Goal: Task Accomplishment & Management: Use online tool/utility

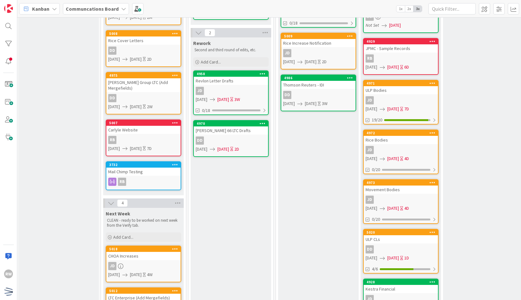
scroll to position [192, 84]
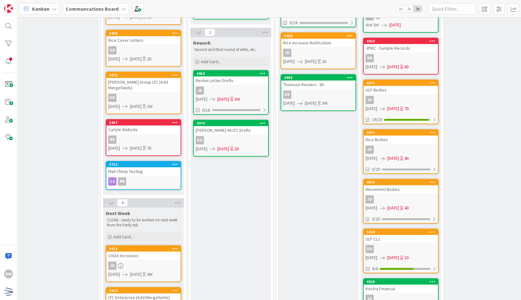
click at [56, 153] on div "Verifying CLEANING - Tasks that need to be analyzed and completed soon. Please …" at bounding box center [58, 130] width 81 height 586
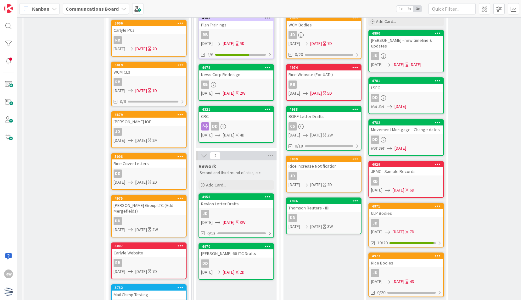
scroll to position [0, 78]
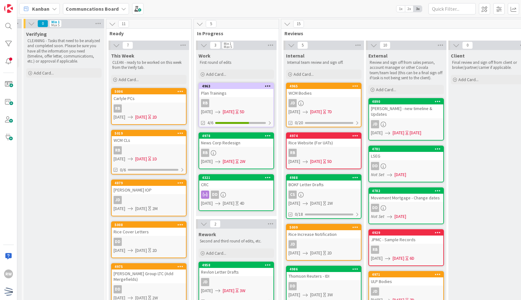
click at [251, 137] on div "4978" at bounding box center [237, 136] width 71 height 4
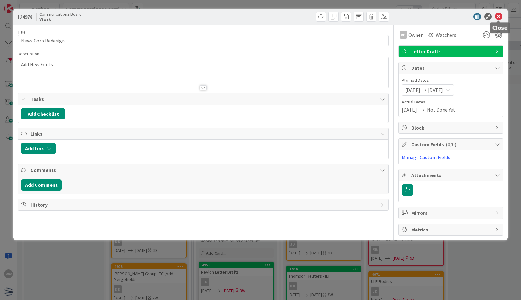
click at [501, 17] on icon at bounding box center [499, 17] width 8 height 8
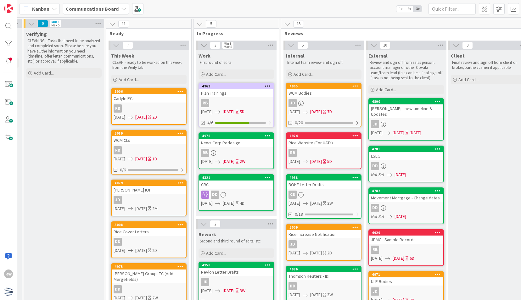
click at [230, 140] on div "News Corp Redesign" at bounding box center [236, 143] width 74 height 8
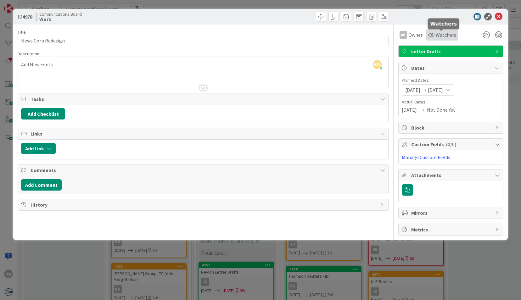
click at [432, 33] on icon at bounding box center [432, 34] width 6 height 5
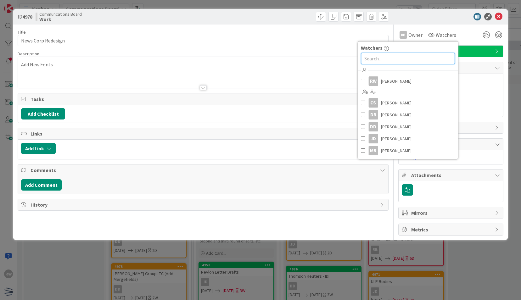
click at [391, 61] on input "text" at bounding box center [408, 58] width 94 height 11
click at [397, 139] on span "[PERSON_NAME]" at bounding box center [396, 138] width 31 height 9
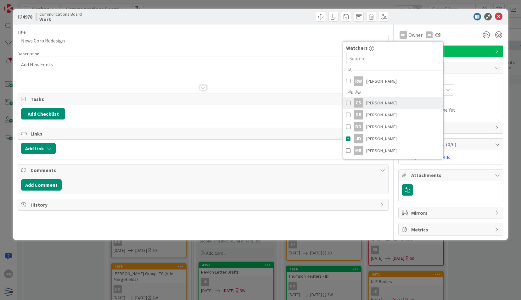
click at [380, 103] on span "[PERSON_NAME]" at bounding box center [382, 102] width 31 height 9
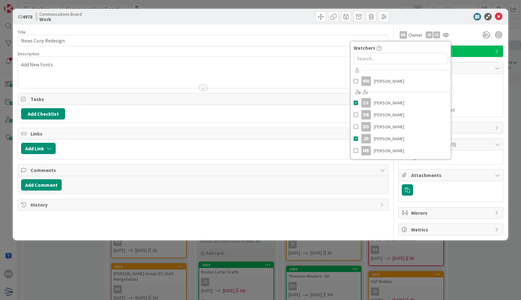
click at [445, 26] on div "RB Owner JD CS Watchers RW [PERSON_NAME] CS [PERSON_NAME] DB [PERSON_NAME] [PER…" at bounding box center [451, 33] width 105 height 16
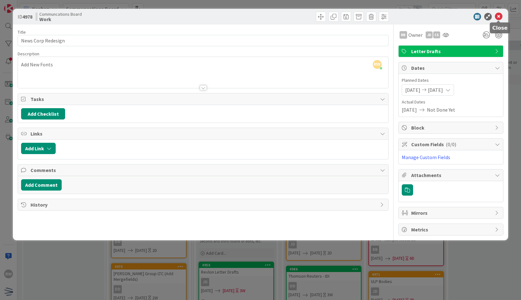
click at [499, 17] on icon at bounding box center [499, 17] width 8 height 8
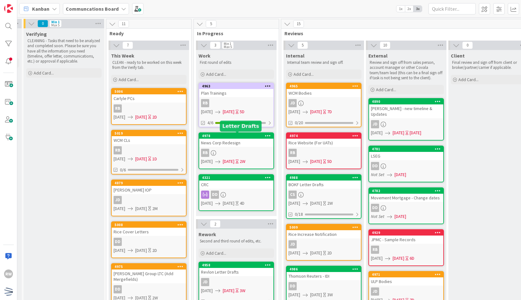
click at [244, 139] on div "4978" at bounding box center [236, 136] width 74 height 6
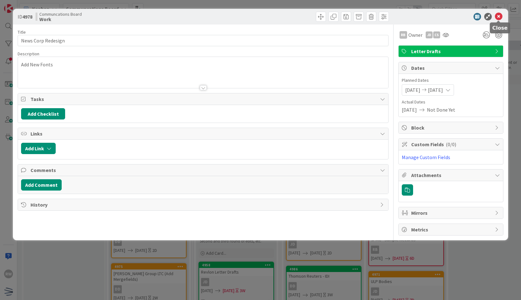
click at [501, 18] on icon at bounding box center [499, 17] width 8 height 8
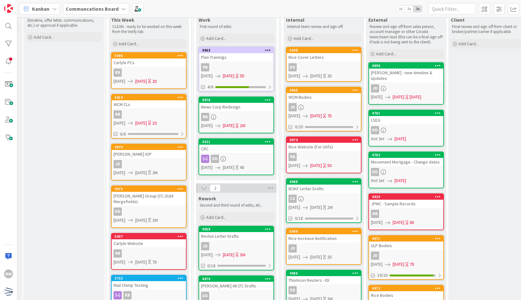
scroll to position [37, 78]
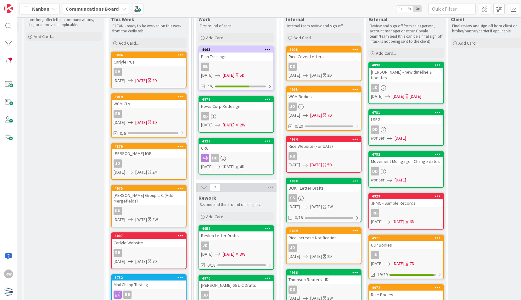
click at [105, 145] on div "10 Ready 6 This Week CLEAN - ready to be worked on this week from the Verify ta…" at bounding box center [149, 260] width 88 height 556
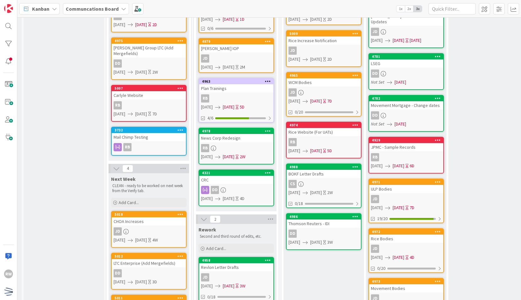
scroll to position [93, 78]
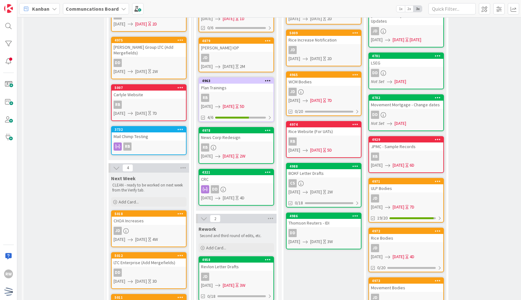
click at [320, 102] on span "[DATE]" at bounding box center [316, 100] width 12 height 7
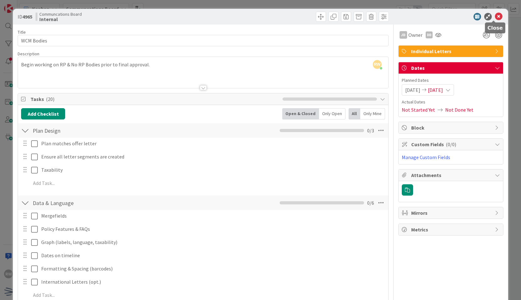
click at [495, 13] on icon at bounding box center [499, 17] width 8 height 8
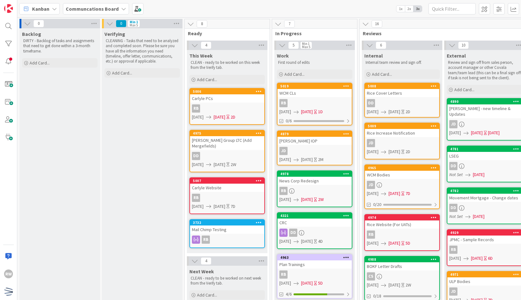
click at [213, 226] on div "Mail Chimp Testing" at bounding box center [227, 230] width 74 height 8
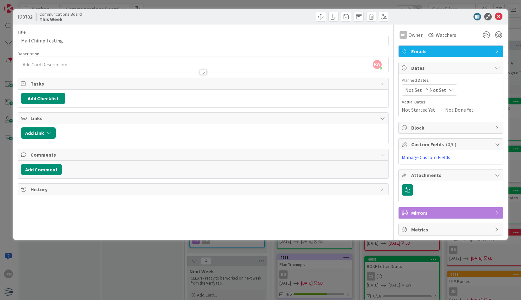
click at [328, 222] on div "Title 18 / 128 Mail Chimp Testing Description RW [PERSON_NAME] just joined RB O…" at bounding box center [203, 130] width 371 height 211
click at [436, 34] on span "Watchers" at bounding box center [446, 35] width 20 height 8
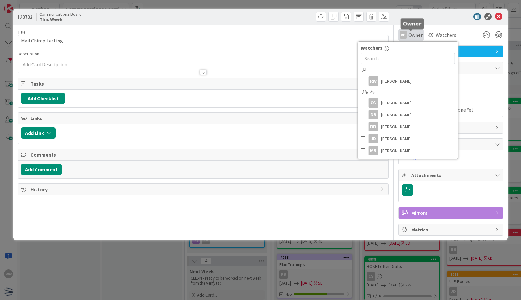
click at [416, 33] on span "Owner" at bounding box center [416, 35] width 14 height 8
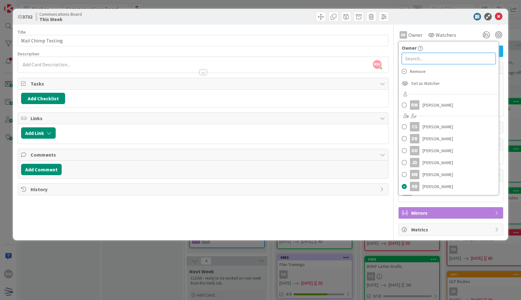
click at [427, 57] on input "text" at bounding box center [449, 58] width 94 height 11
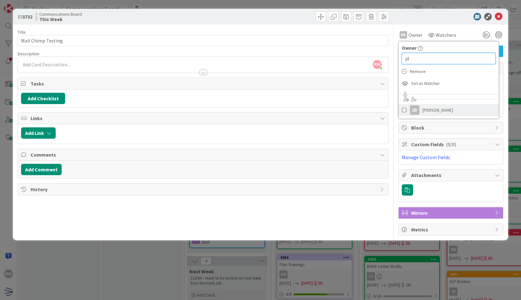
type input "jd"
click at [426, 108] on span "[PERSON_NAME]" at bounding box center [438, 109] width 31 height 9
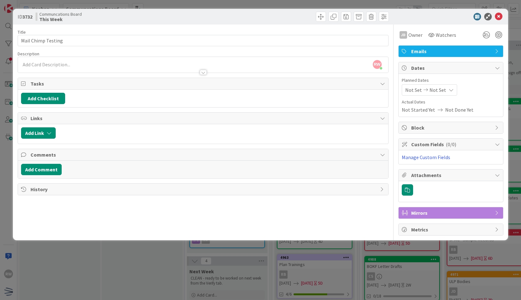
click at [424, 88] on icon at bounding box center [426, 90] width 8 height 4
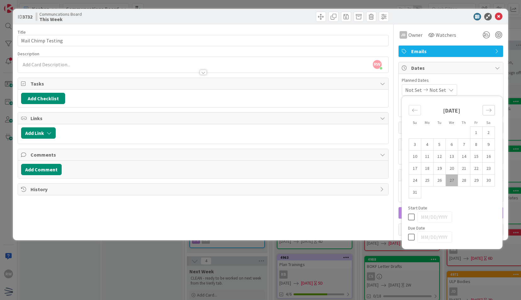
click at [488, 112] on icon "Move forward to switch to the next month." at bounding box center [489, 110] width 6 height 6
click at [441, 180] on td "30" at bounding box center [440, 181] width 12 height 12
type input "[DATE]"
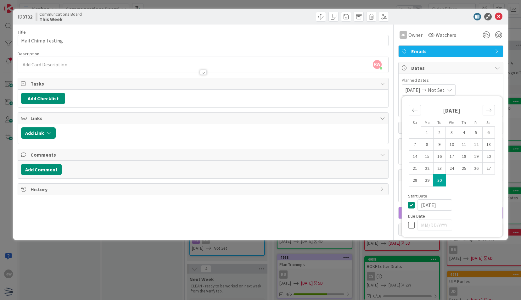
click at [327, 218] on div "Title 18 / 128 Mail Chimp Testing Description RW [PERSON_NAME] just joined JD O…" at bounding box center [203, 130] width 371 height 211
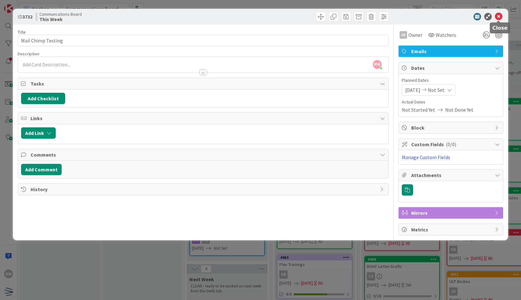
click at [500, 17] on icon at bounding box center [499, 17] width 8 height 8
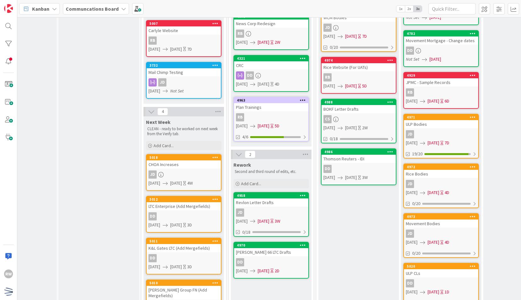
scroll to position [157, 43]
click at [279, 112] on link "4963 Plan Trainings RB [DATE] [DATE] 5D 4/6" at bounding box center [272, 119] width 76 height 45
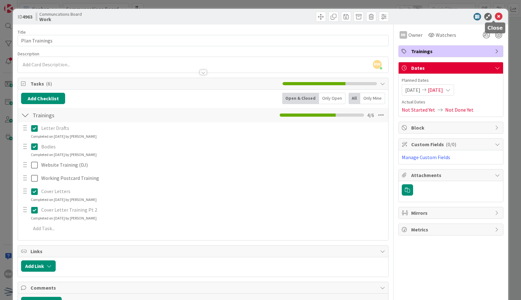
click at [495, 16] on icon at bounding box center [499, 17] width 8 height 8
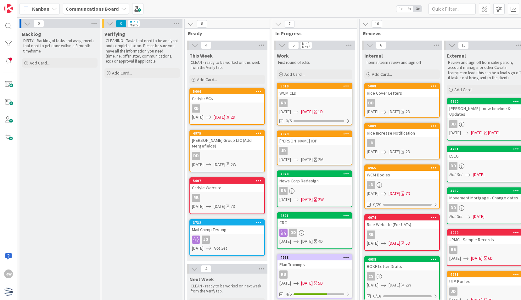
click at [75, 180] on div "Backlog DIRTY - Backlog of tasks and assignments that need to get done within a…" at bounding box center [60, 292] width 81 height 529
click at [162, 144] on div "Verifying CLEANING - Tasks that need to be analyzed and completed soon. Please …" at bounding box center [142, 292] width 81 height 529
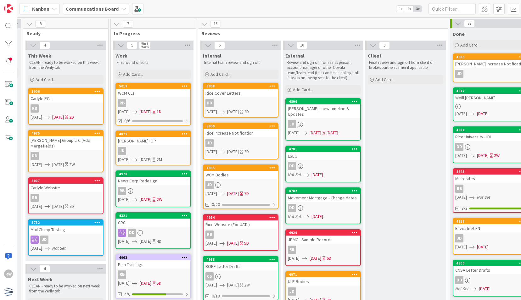
scroll to position [0, 156]
